Goal: Use online tool/utility: Use online tool/utility

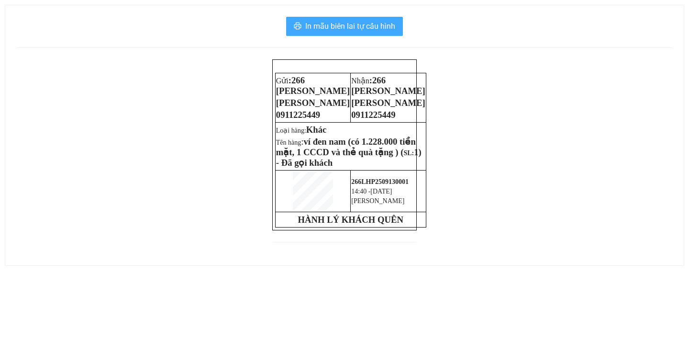
click at [331, 21] on span "In mẫu biên lai tự cấu hình" at bounding box center [350, 26] width 90 height 12
